Goal: Find specific page/section: Find specific page/section

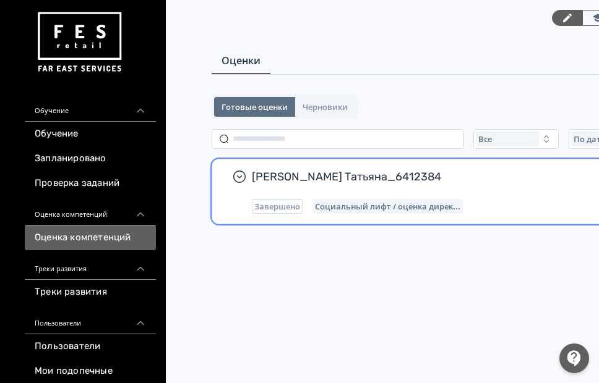
click at [358, 208] on span "Социальный лифт / оценка дирек..." at bounding box center [387, 207] width 145 height 10
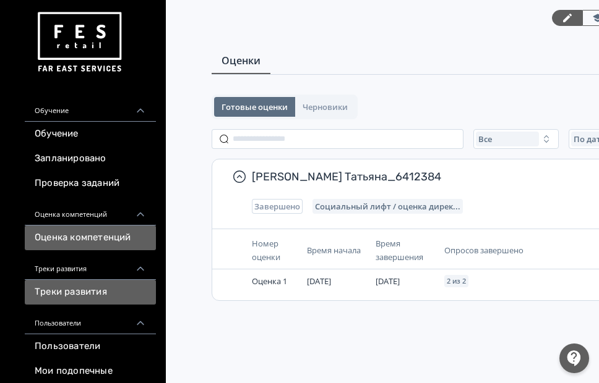
click at [77, 292] on link "Треки развития" at bounding box center [90, 292] width 131 height 25
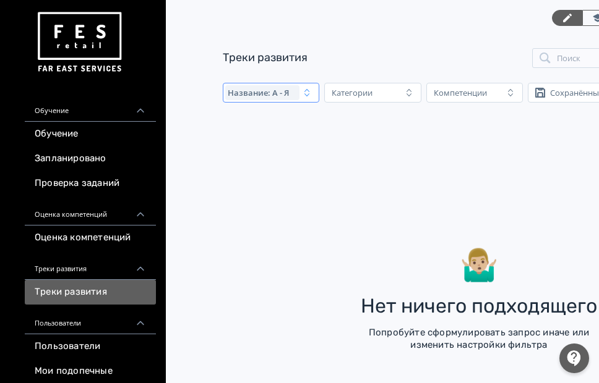
click at [304, 97] on icon "button" at bounding box center [307, 93] width 10 height 10
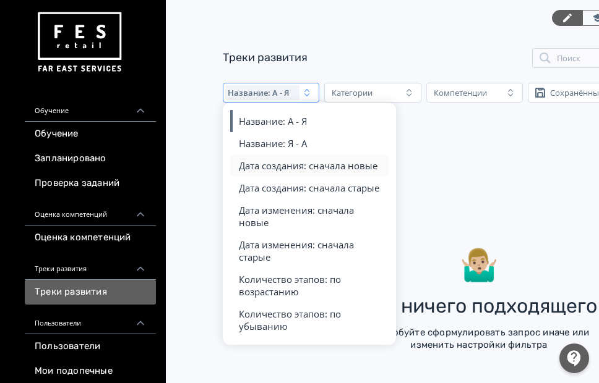
click at [328, 164] on span "Дата создания: сначала новые" at bounding box center [308, 166] width 139 height 12
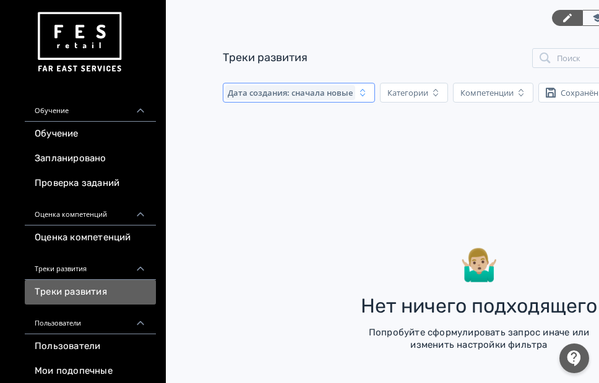
click at [364, 98] on span "button" at bounding box center [362, 93] width 10 height 10
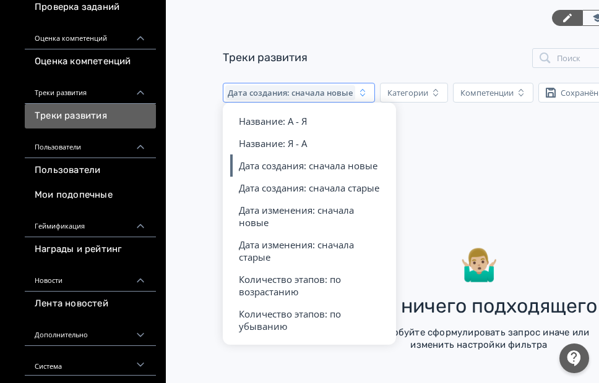
scroll to position [5, 0]
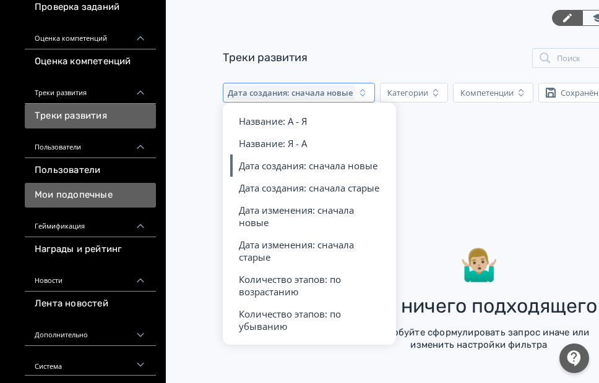
click at [98, 196] on link "Мои подопечные" at bounding box center [90, 195] width 131 height 25
